Goal: Task Accomplishment & Management: Manage account settings

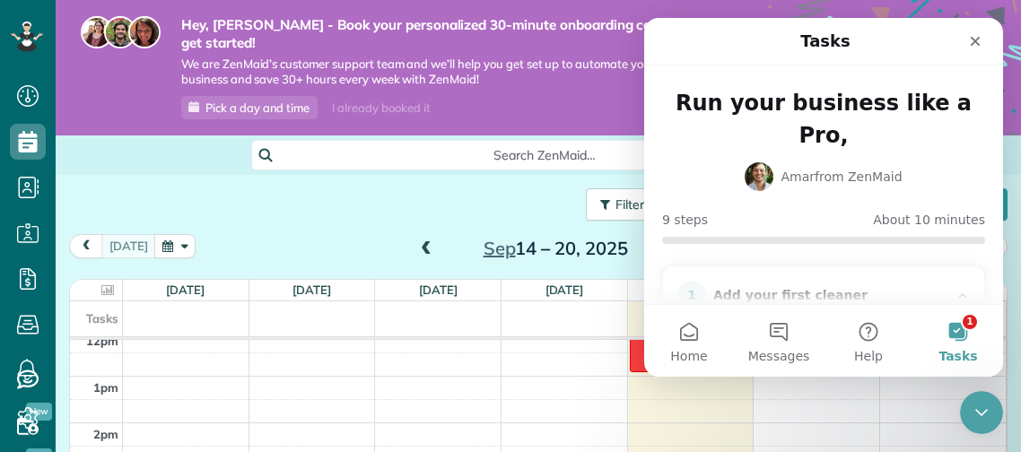
scroll to position [138, 0]
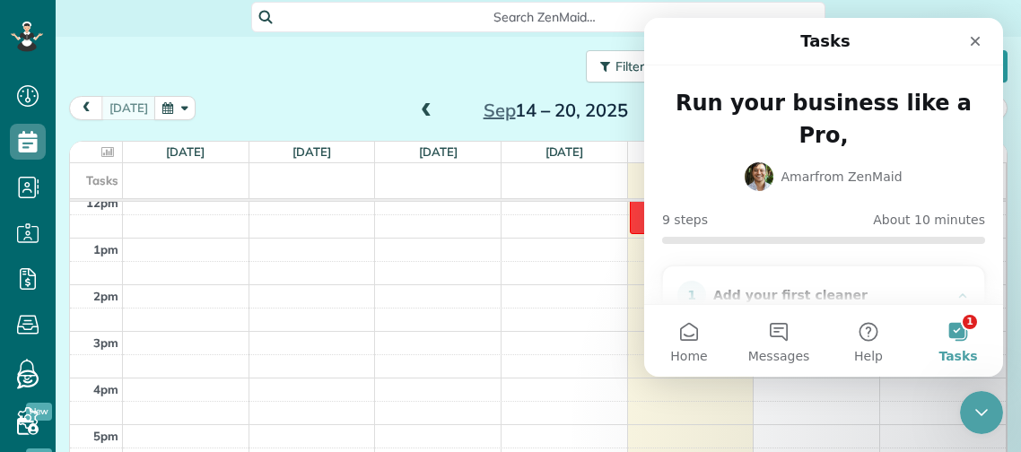
click at [953, 324] on button "1 Tasks" at bounding box center [958, 341] width 90 height 72
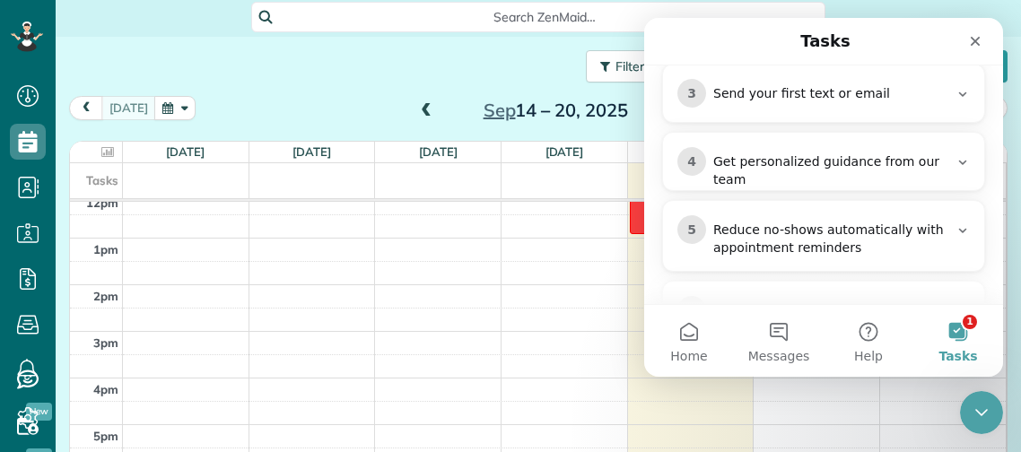
scroll to position [506, 0]
click at [31, 284] on icon at bounding box center [28, 279] width 36 height 36
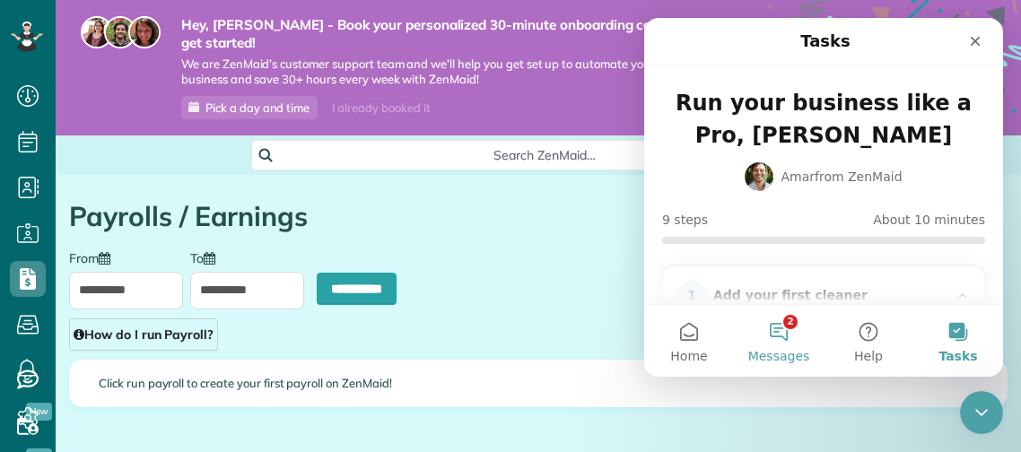
click at [791, 341] on button "2 Messages" at bounding box center [779, 341] width 90 height 72
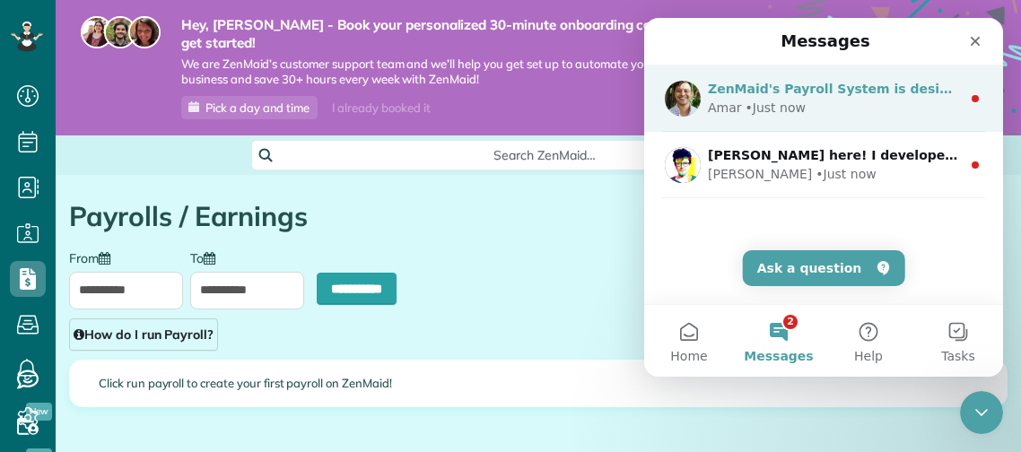
click at [769, 99] on div "• Just now" at bounding box center [776, 108] width 60 height 19
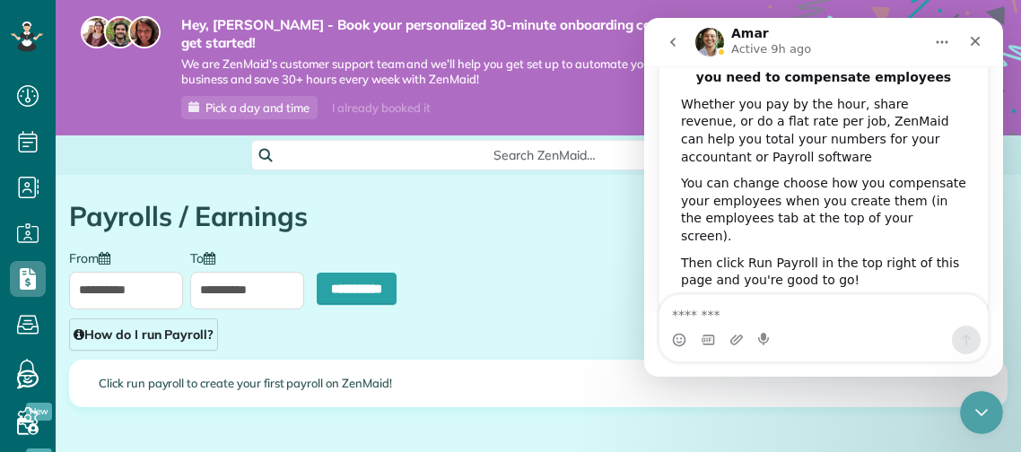
scroll to position [72, 0]
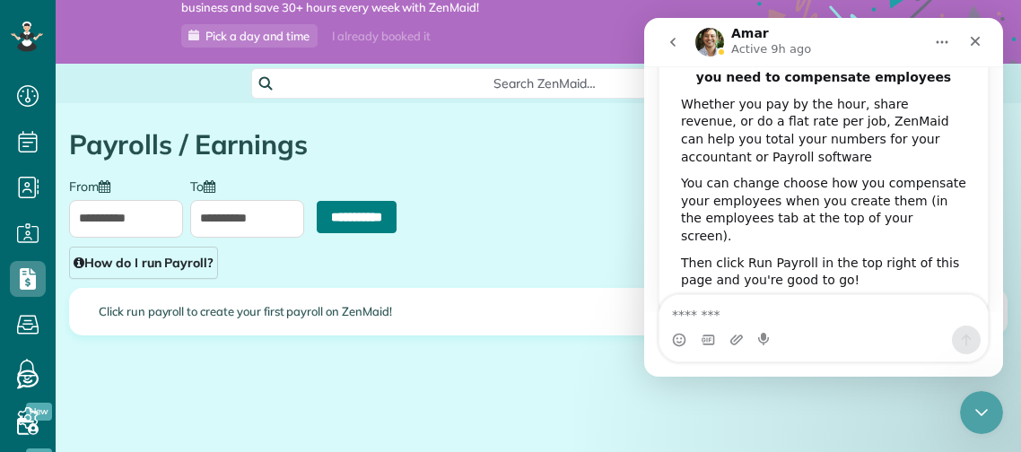
click at [324, 201] on input "**********" at bounding box center [357, 217] width 80 height 32
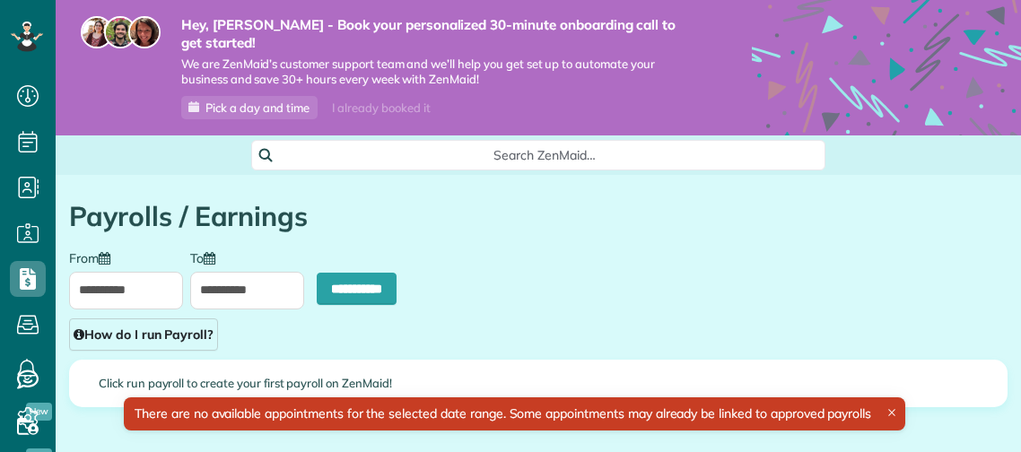
type input "**********"
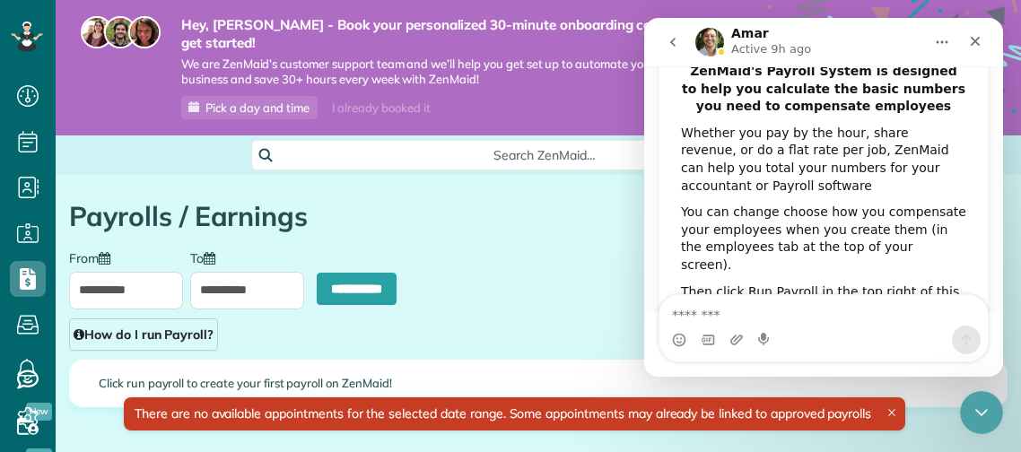
scroll to position [171, 0]
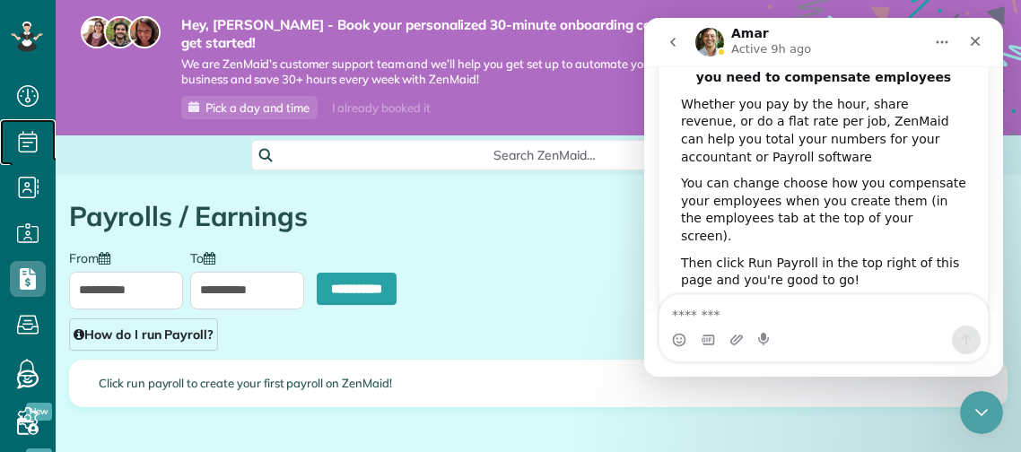
click at [21, 142] on icon at bounding box center [28, 142] width 36 height 36
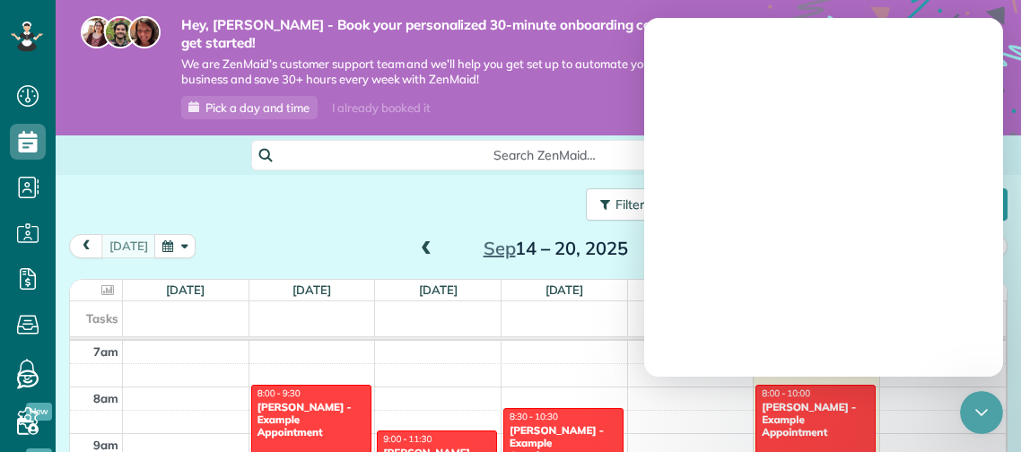
click at [293, 401] on div "[PERSON_NAME] - Example Appointment" at bounding box center [311, 420] width 109 height 39
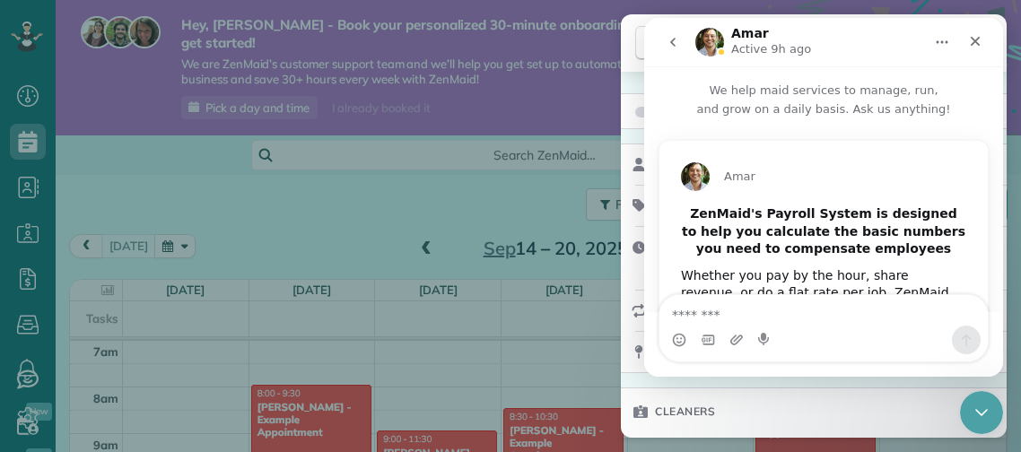
scroll to position [171, 0]
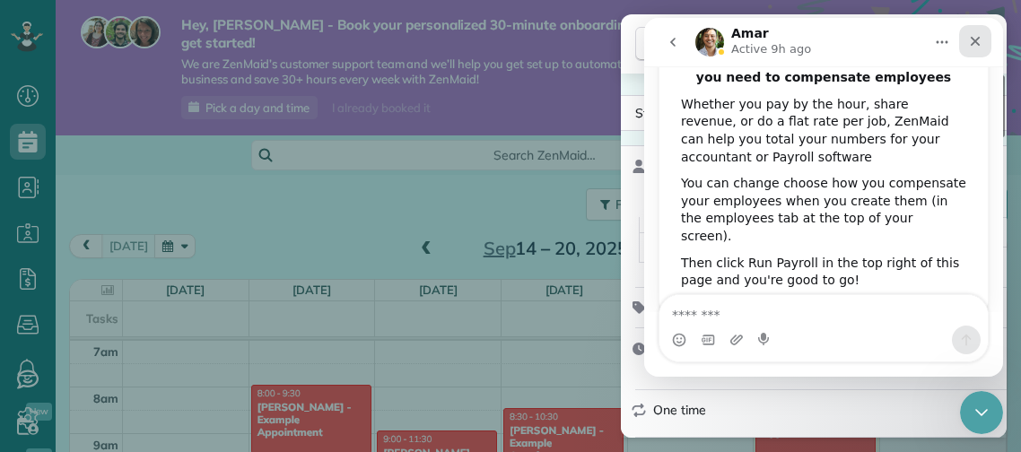
click at [969, 40] on icon "Close" at bounding box center [975, 41] width 14 height 14
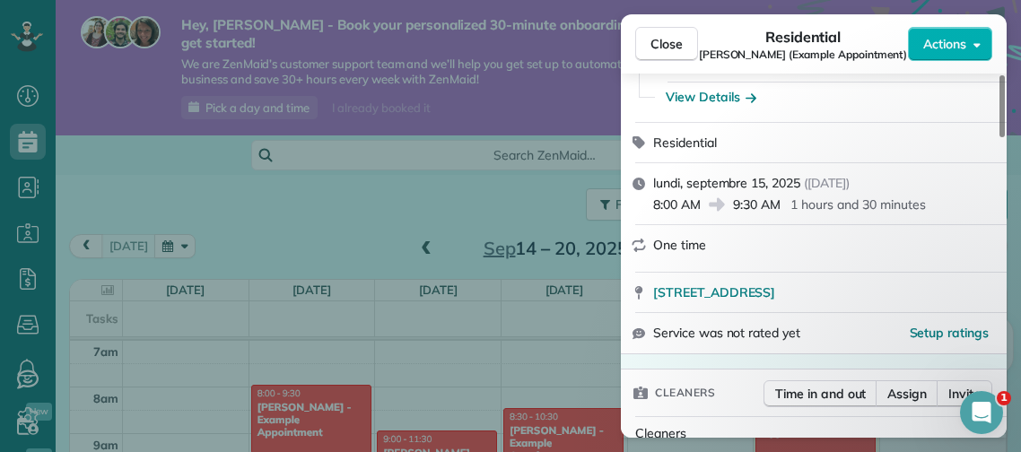
scroll to position [173, 0]
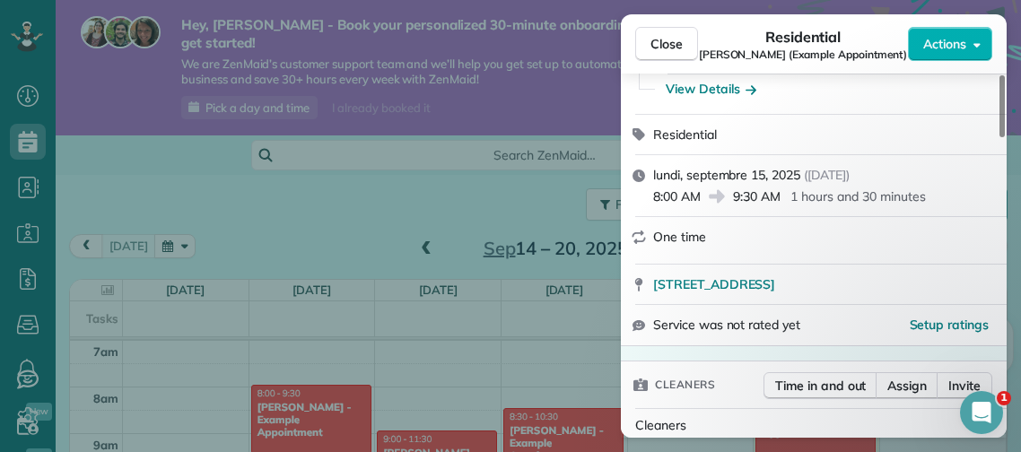
click at [946, 41] on span "Actions" at bounding box center [944, 44] width 43 height 18
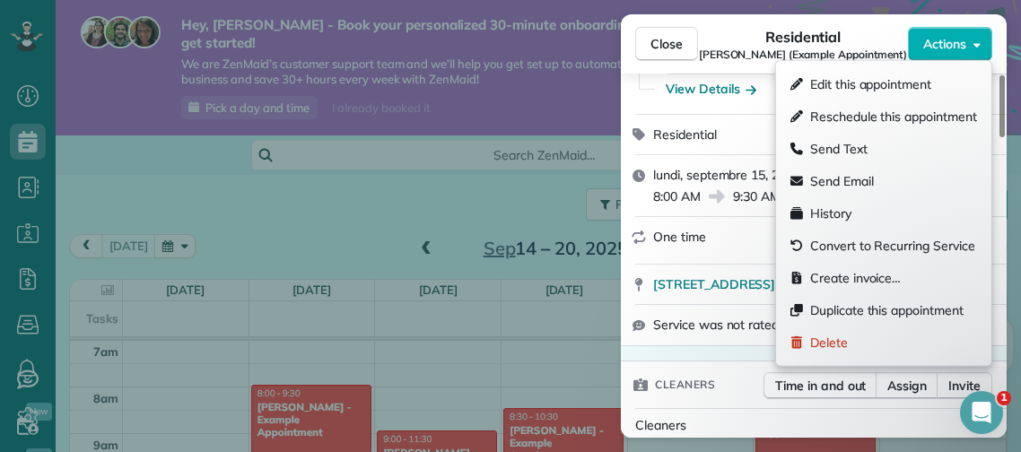
click at [291, 188] on div "Close Residential Debbie Sardone (Example Appointment) Actions Status Active De…" at bounding box center [510, 226] width 1021 height 452
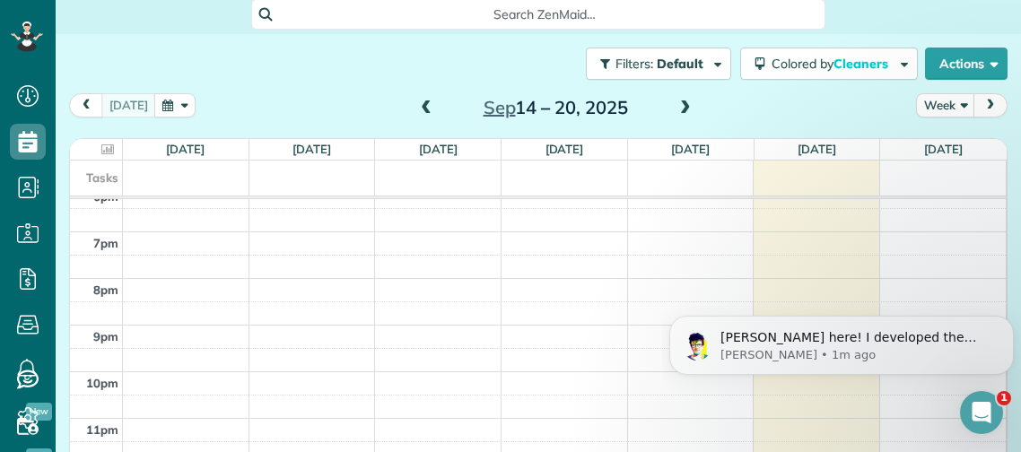
scroll to position [858, 0]
click at [30, 380] on icon at bounding box center [27, 370] width 36 height 36
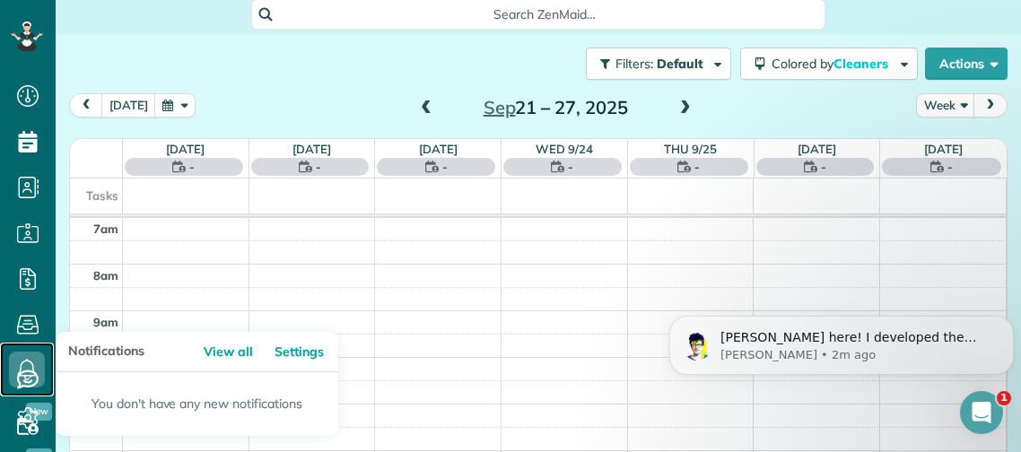
scroll to position [139, 0]
